Goal: Go to known website: Access a specific website the user already knows

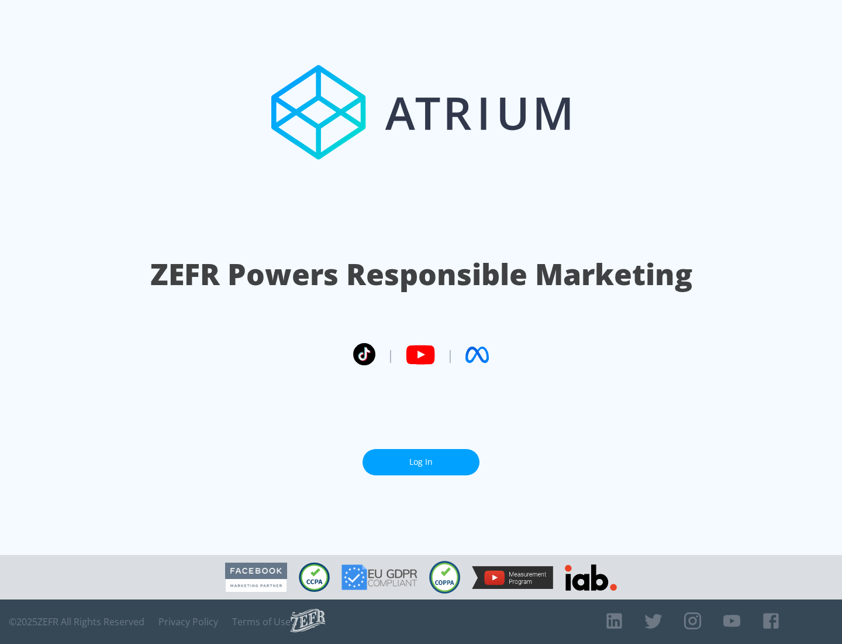
click at [421, 457] on link "Log In" at bounding box center [421, 462] width 117 height 26
